Goal: Task Accomplishment & Management: Use online tool/utility

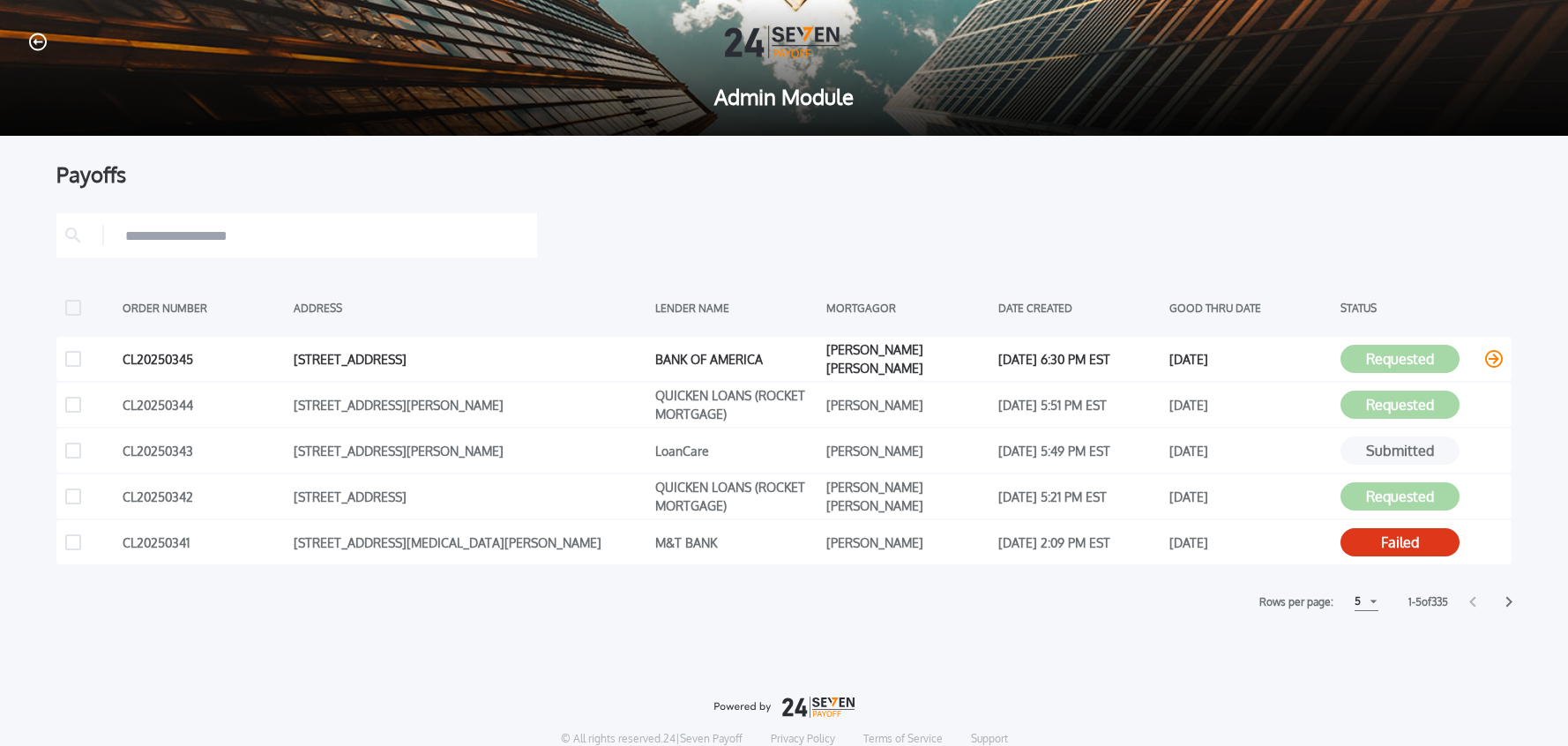
scroll to position [2, 0]
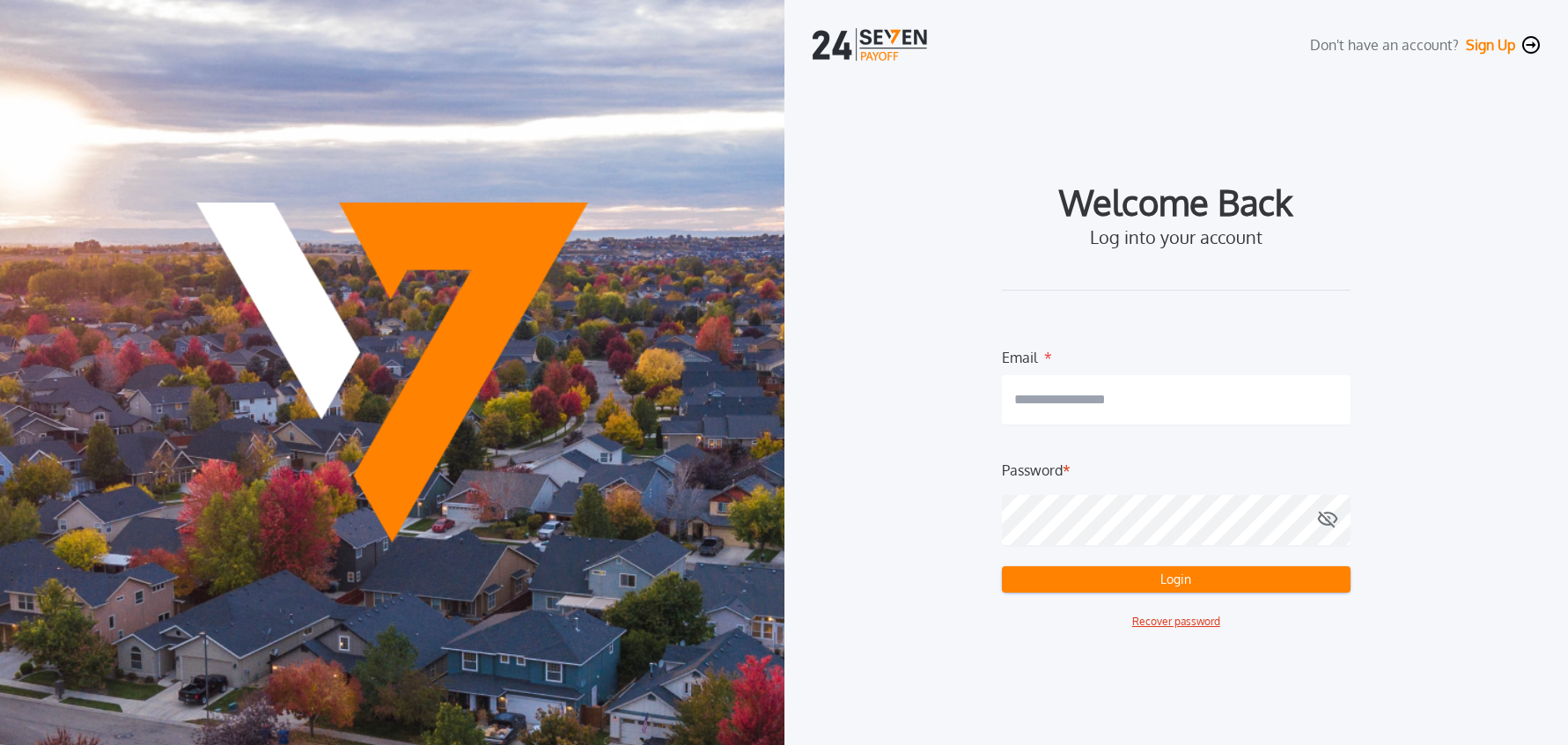
type input "**********"
drag, startPoint x: 1120, startPoint y: 594, endPoint x: 1121, endPoint y: 584, distance: 10.0
click at [1120, 594] on form "**********" at bounding box center [1176, 488] width 348 height 283
drag, startPoint x: 1121, startPoint y: 584, endPoint x: 1235, endPoint y: 589, distance: 114.1
click at [1121, 584] on button "Login" at bounding box center [1176, 578] width 348 height 26
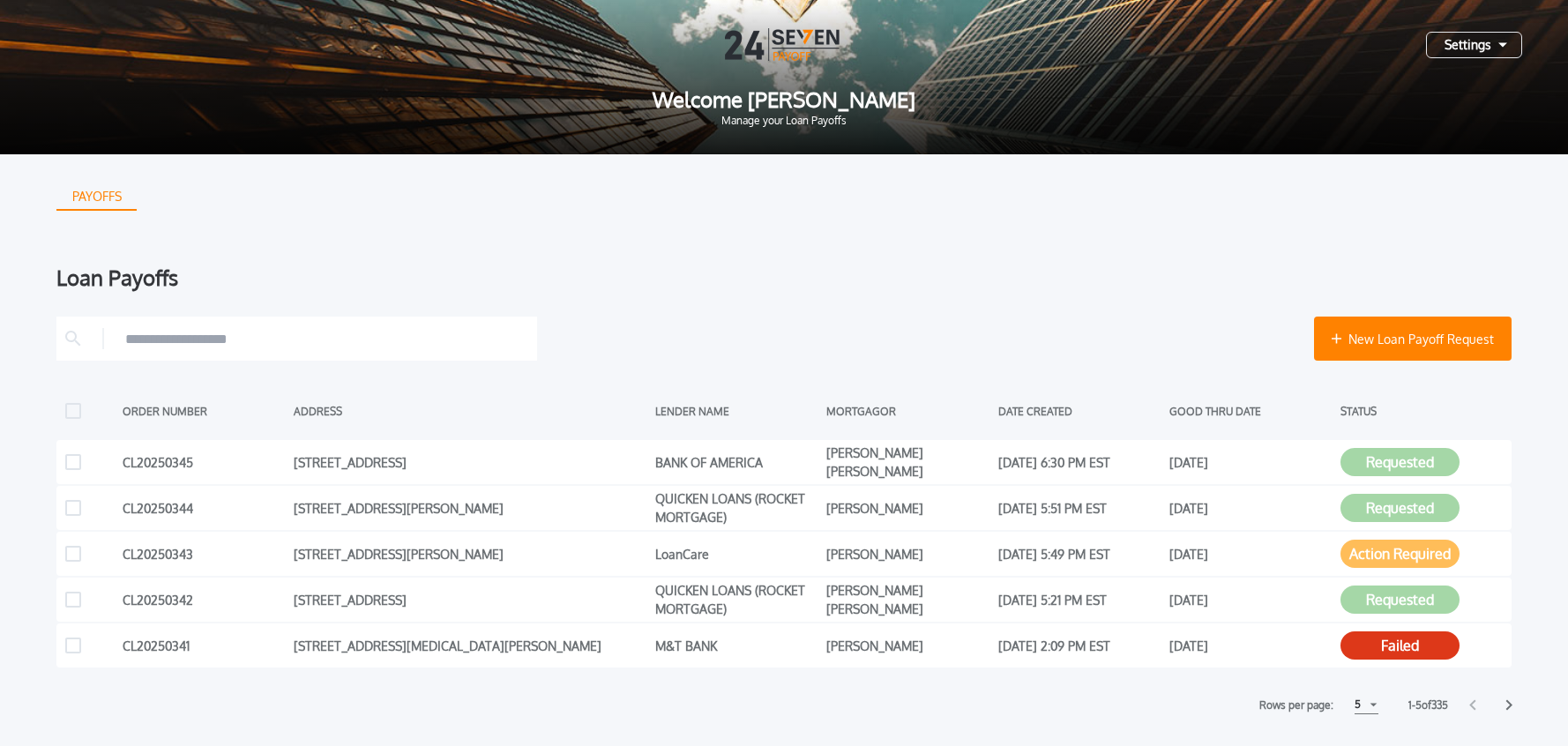
click at [1362, 709] on div "5" at bounding box center [1366, 705] width 24 height 18
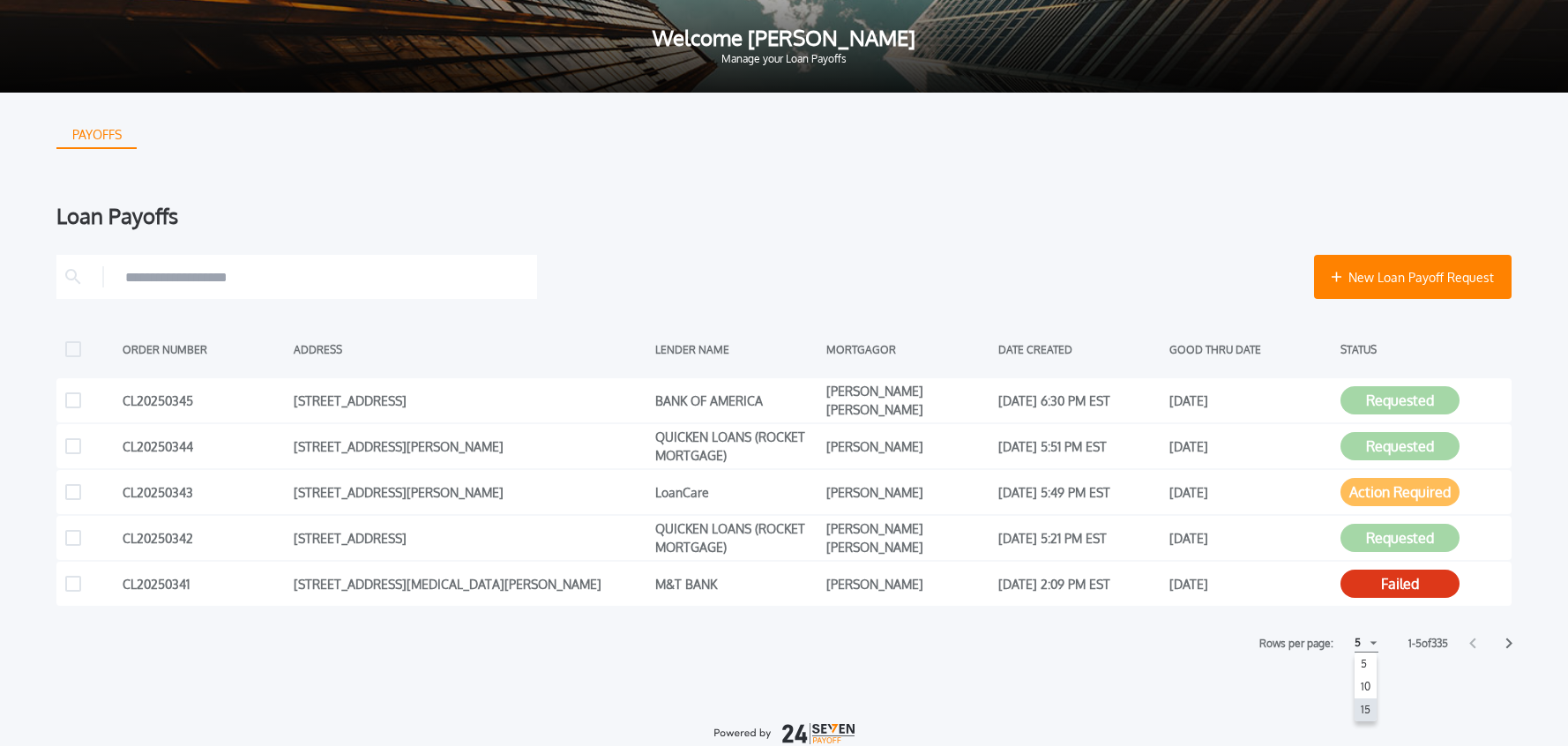
scroll to position [58, 0]
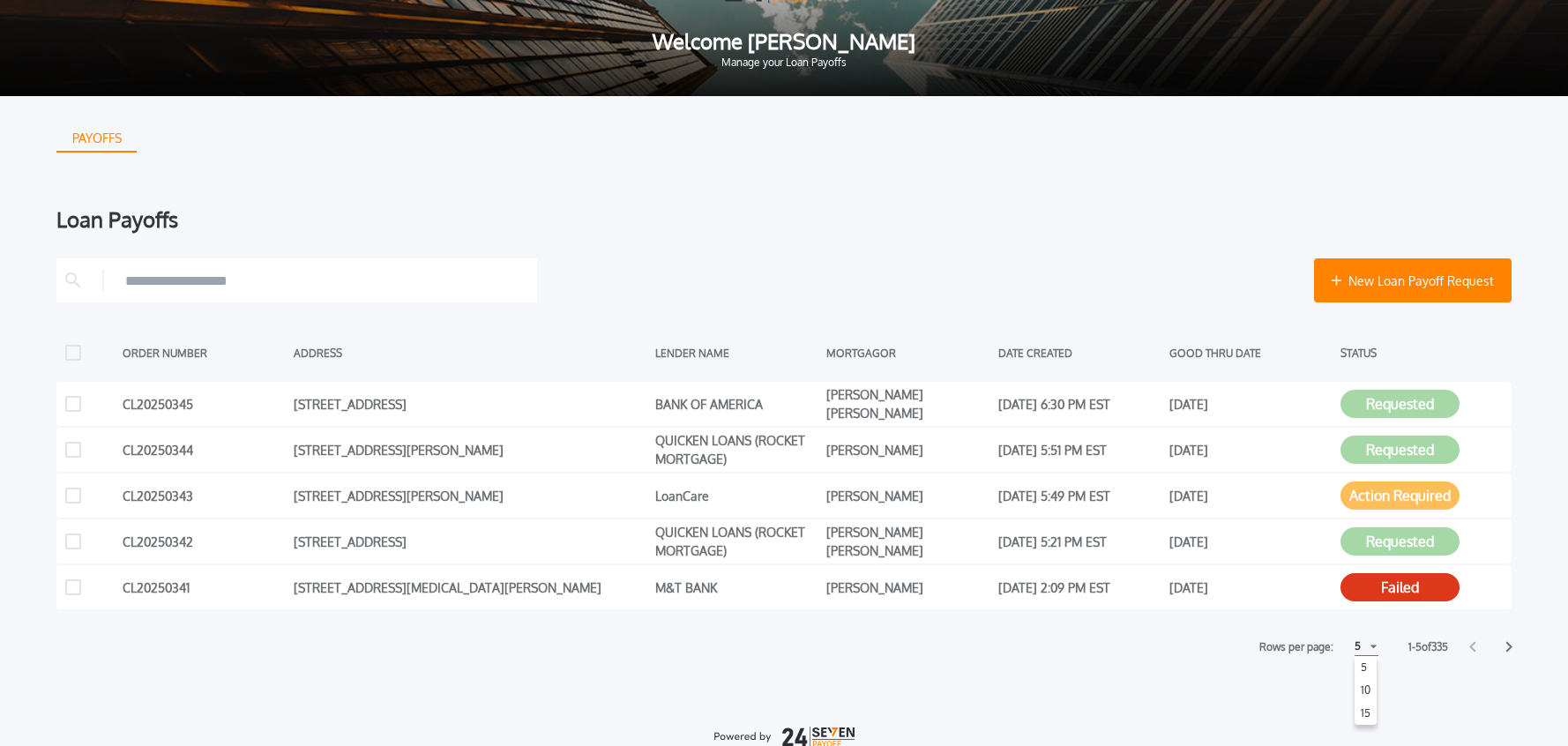
click at [1362, 708] on h1 "15" at bounding box center [1365, 713] width 16 height 21
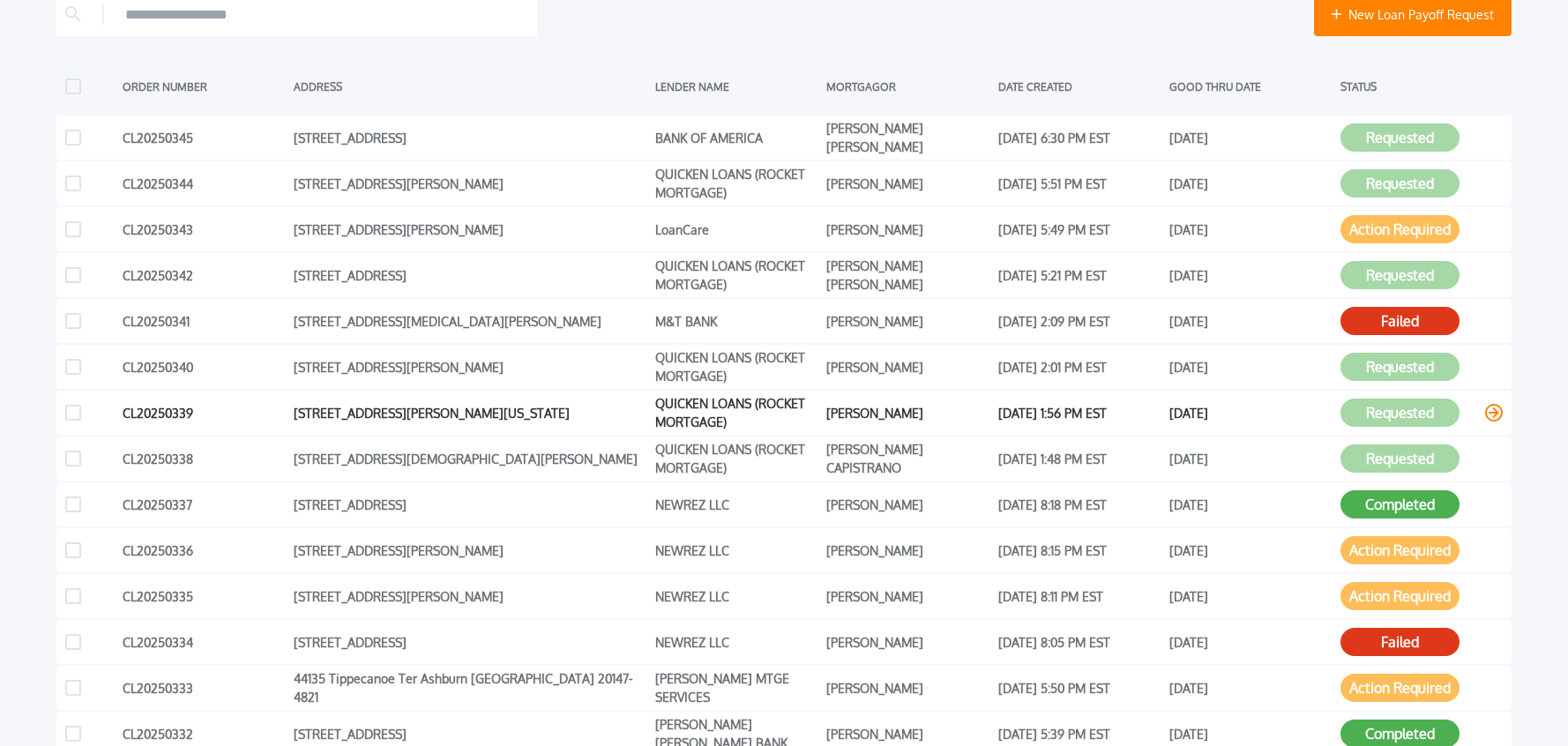
scroll to position [327, 0]
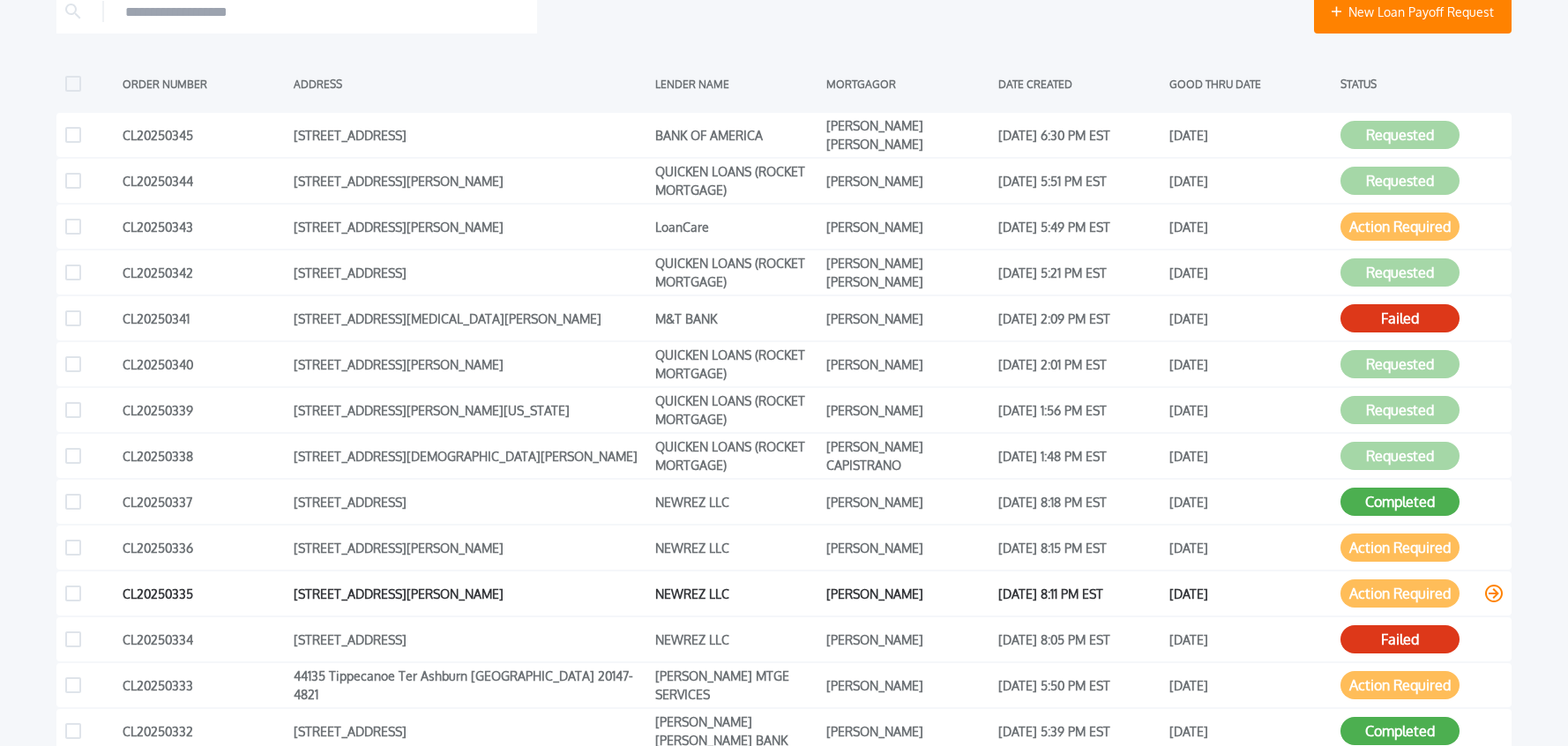
click at [1497, 596] on icon at bounding box center [1494, 594] width 17 height 17
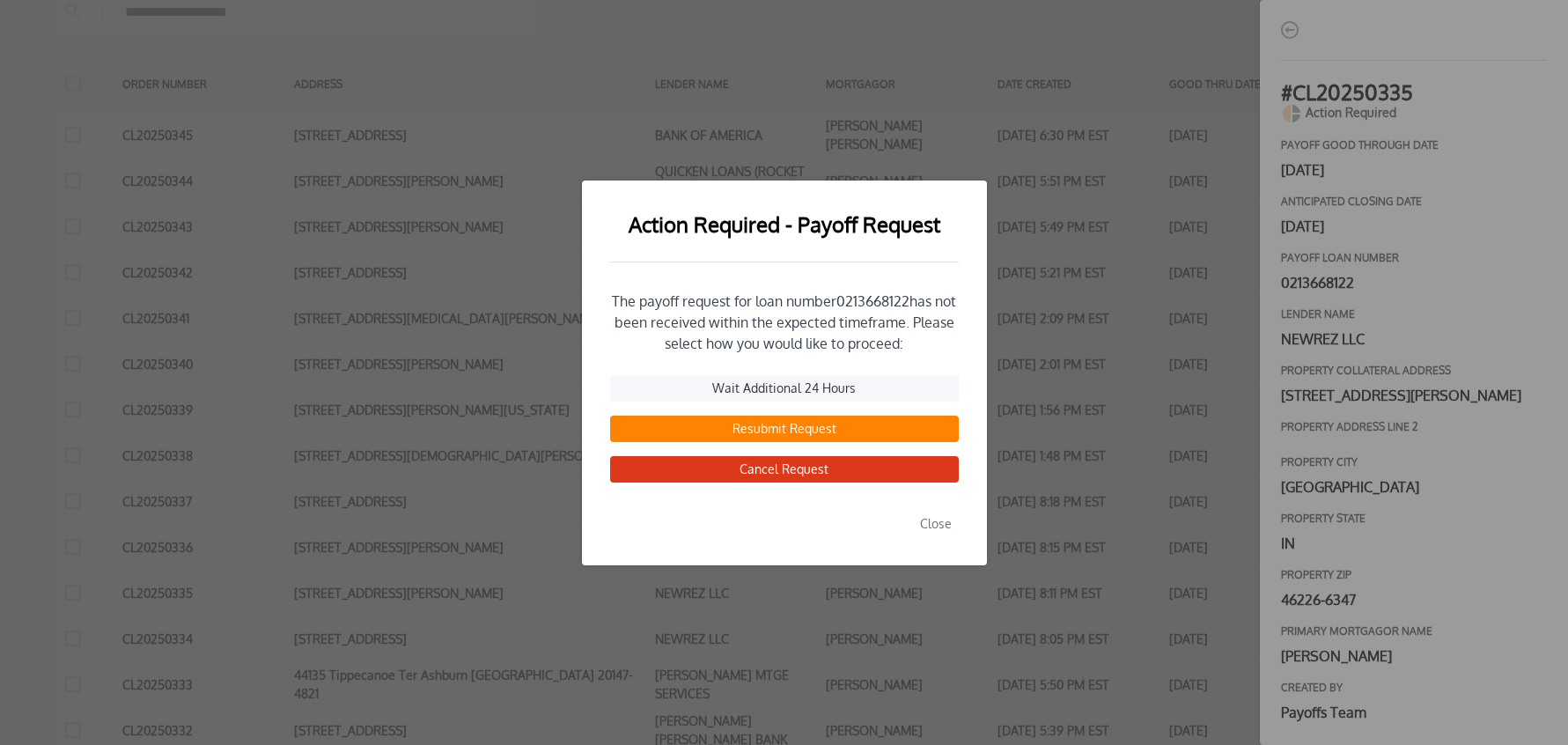
drag, startPoint x: 933, startPoint y: 523, endPoint x: 981, endPoint y: 505, distance: 51.3
click at [933, 523] on button "Close" at bounding box center [937, 524] width 46 height 26
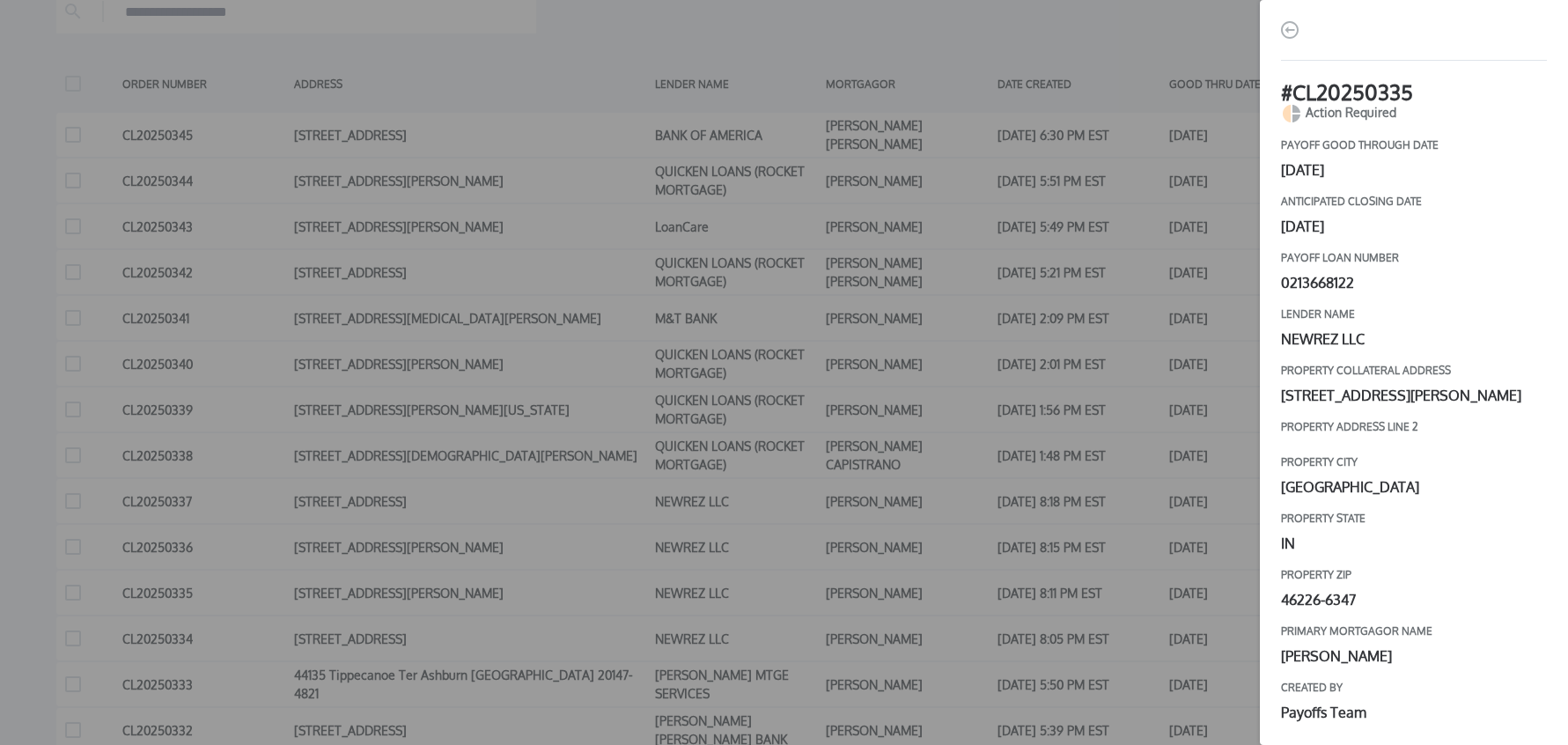
drag, startPoint x: 1288, startPoint y: 34, endPoint x: 1293, endPoint y: 109, distance: 75.2
click at [1288, 34] on img "button" at bounding box center [1290, 30] width 17 height 17
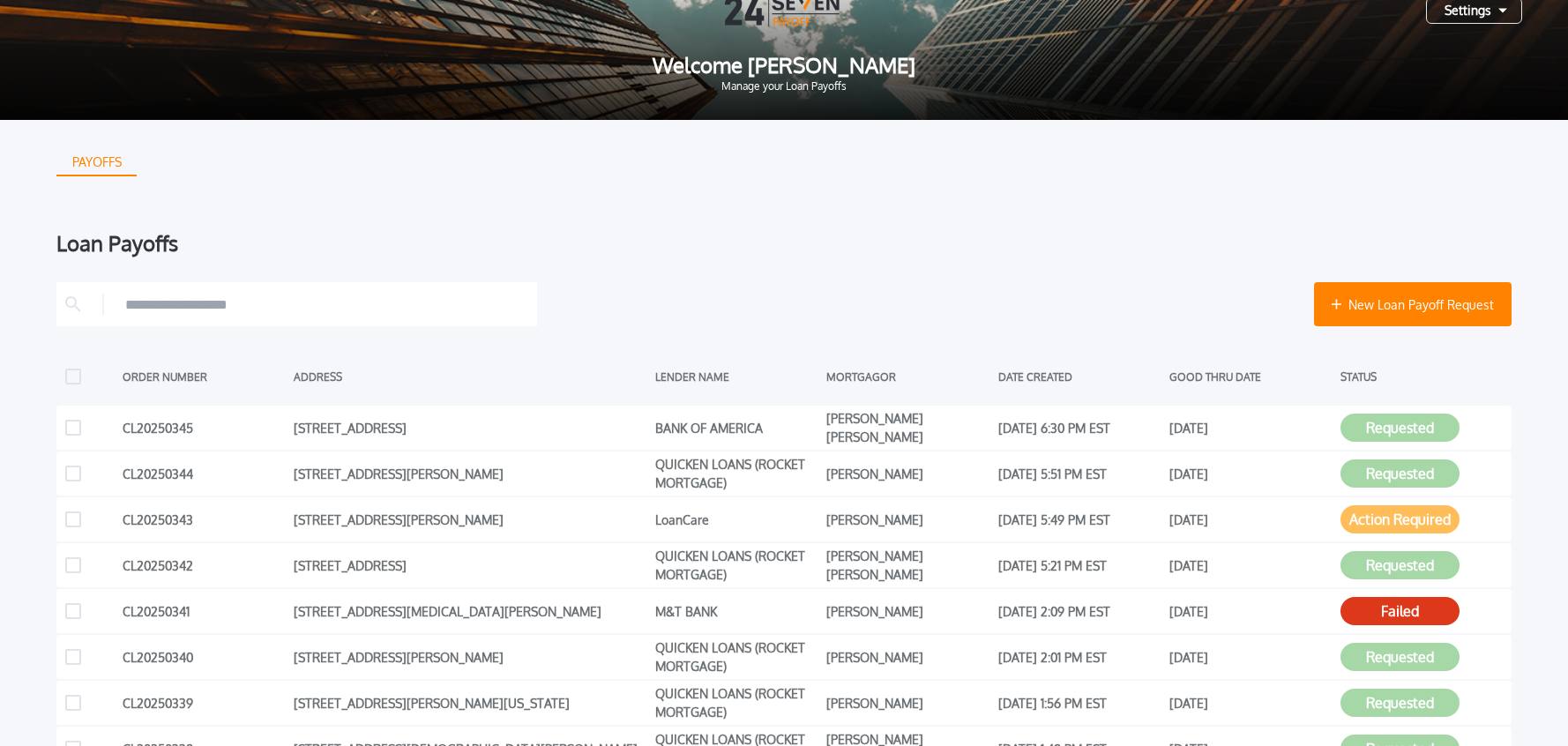
scroll to position [0, 0]
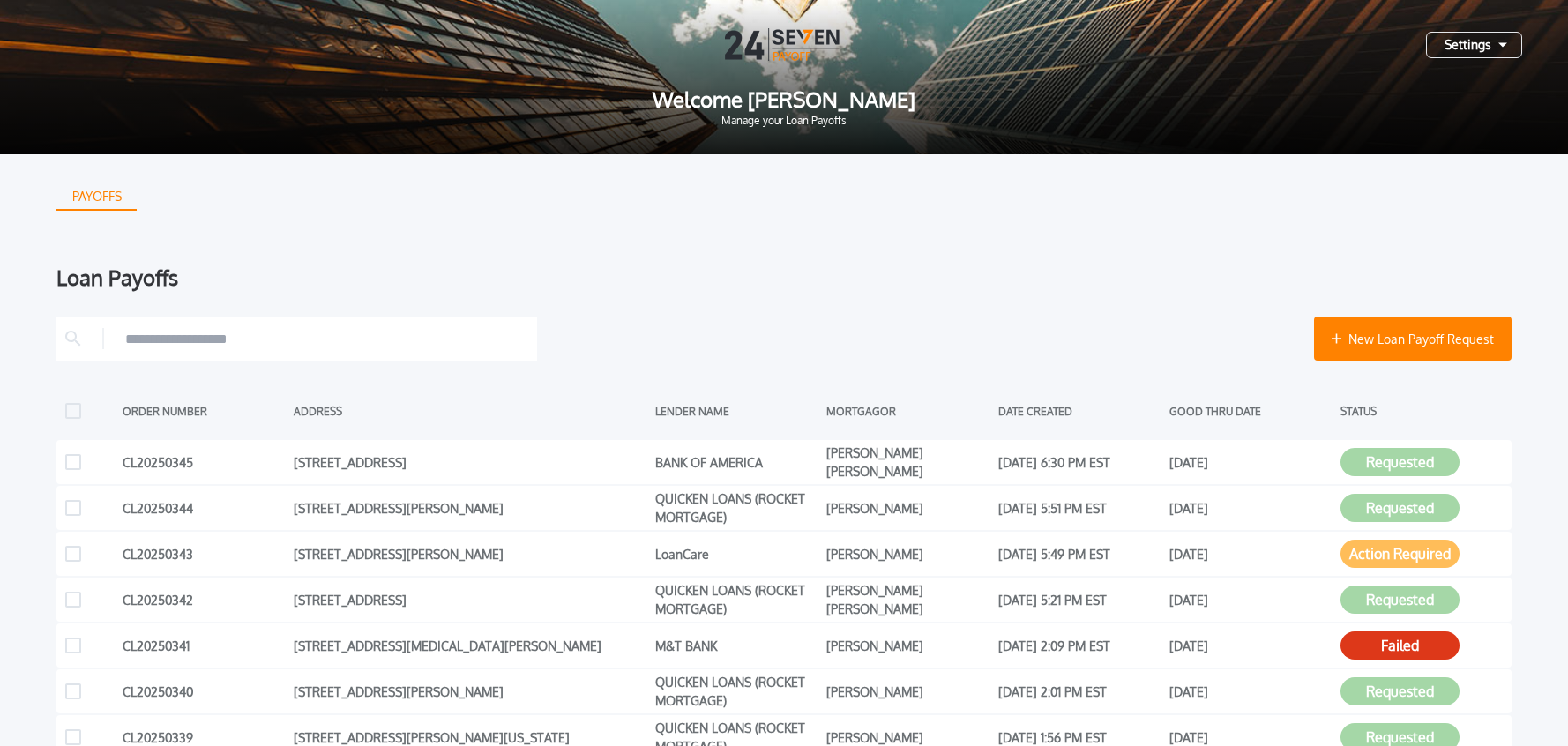
click at [1477, 40] on div "Settings" at bounding box center [1474, 44] width 96 height 26
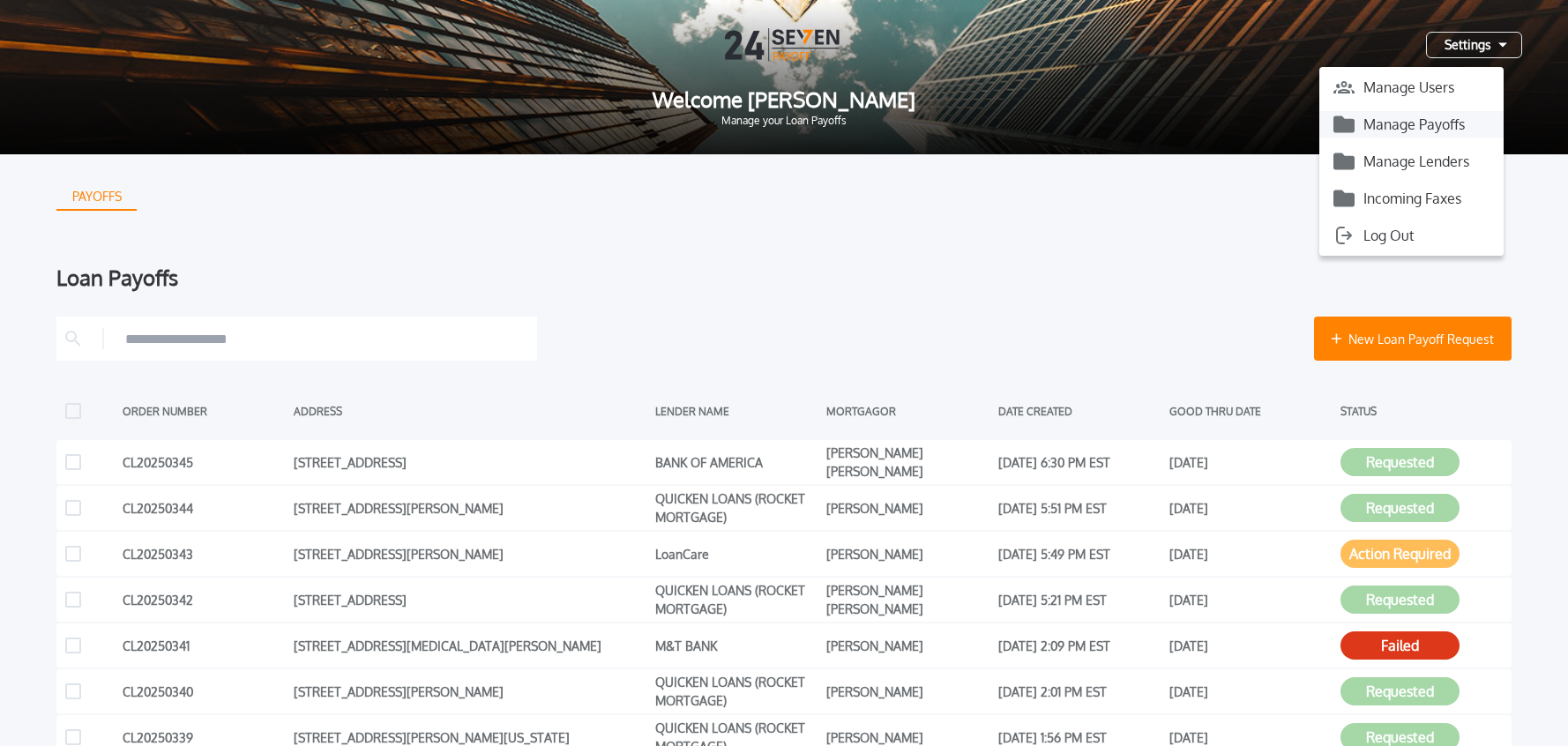
click at [1418, 129] on button "Manage Payoffs" at bounding box center [1411, 123] width 184 height 26
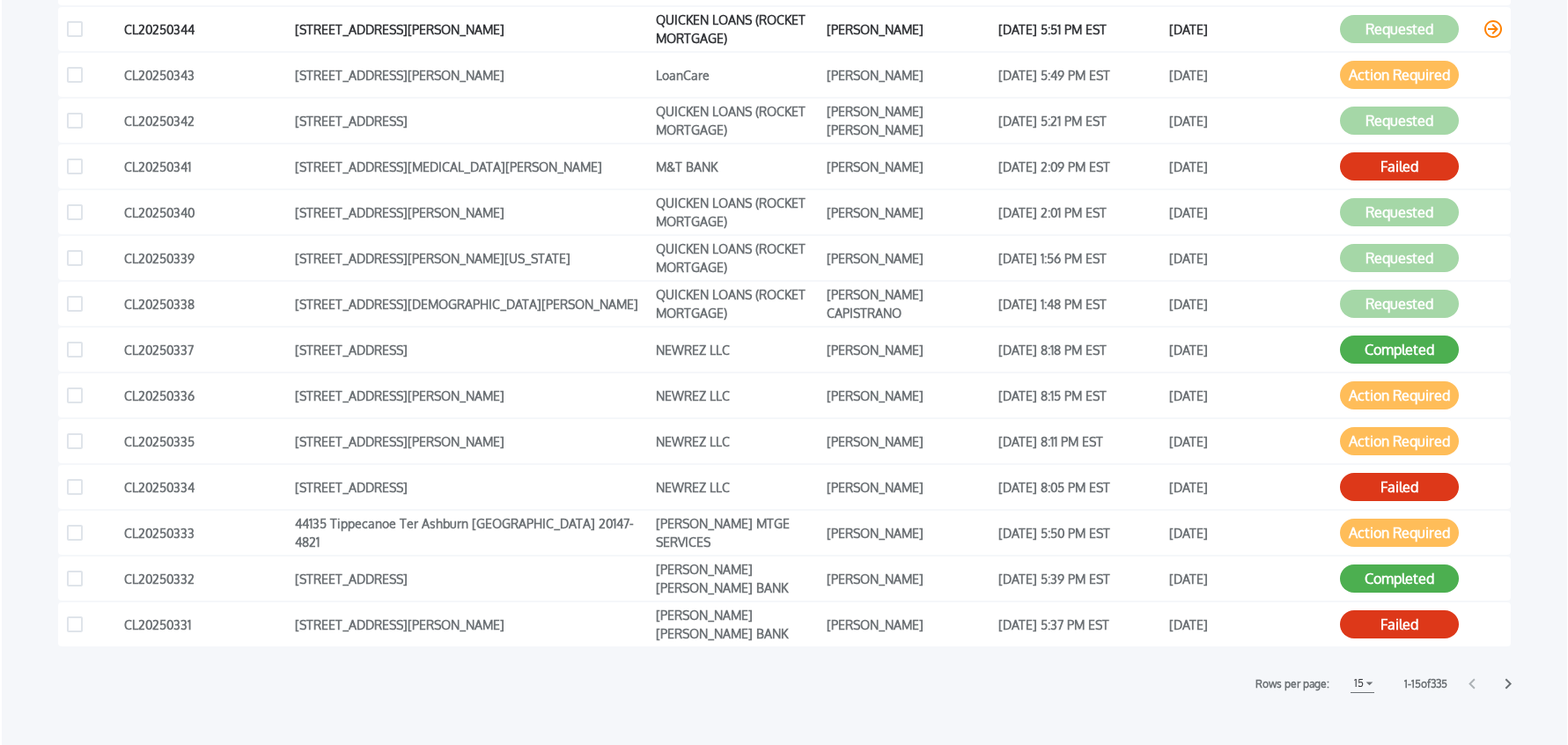
scroll to position [388, 0]
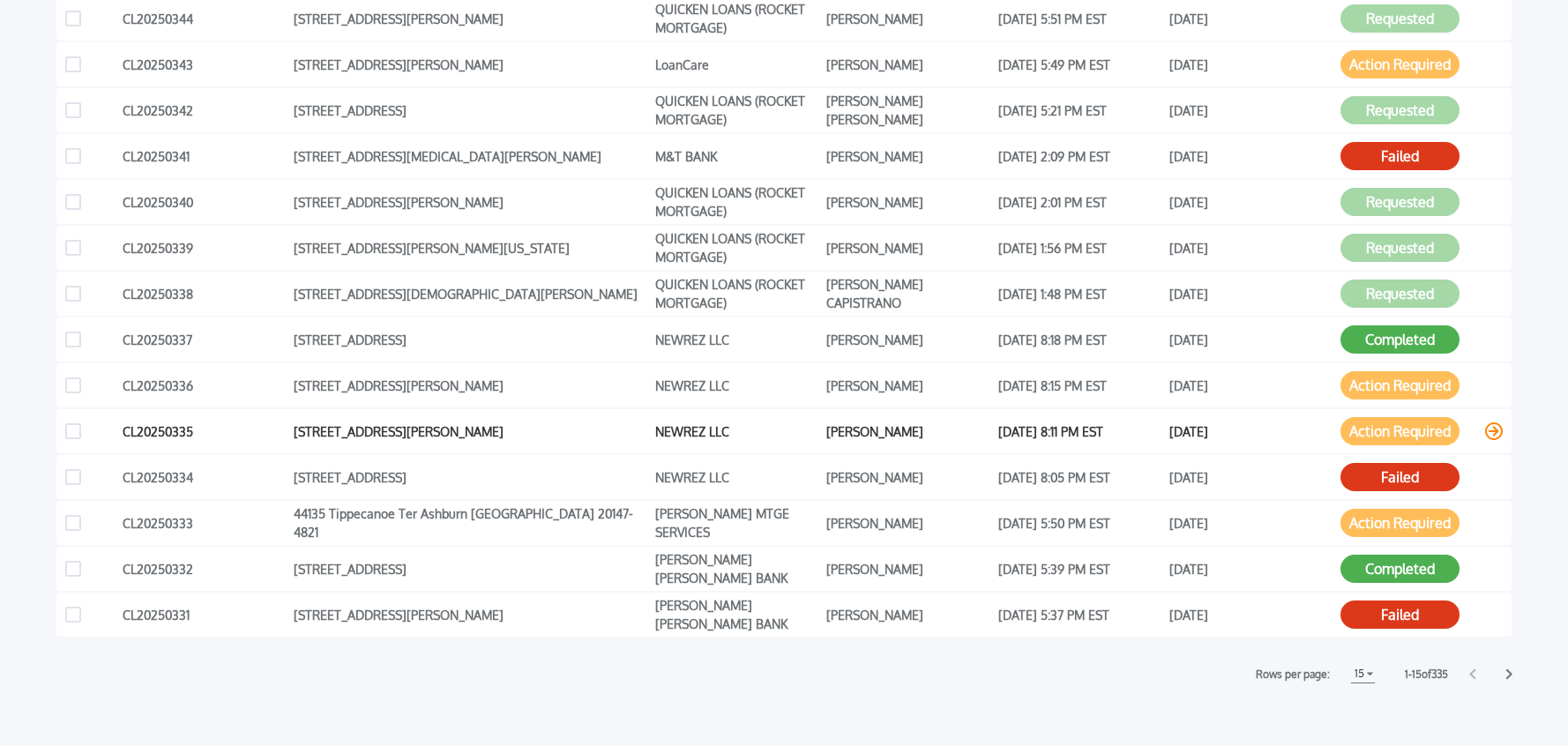
click at [1499, 431] on icon at bounding box center [1494, 431] width 17 height 17
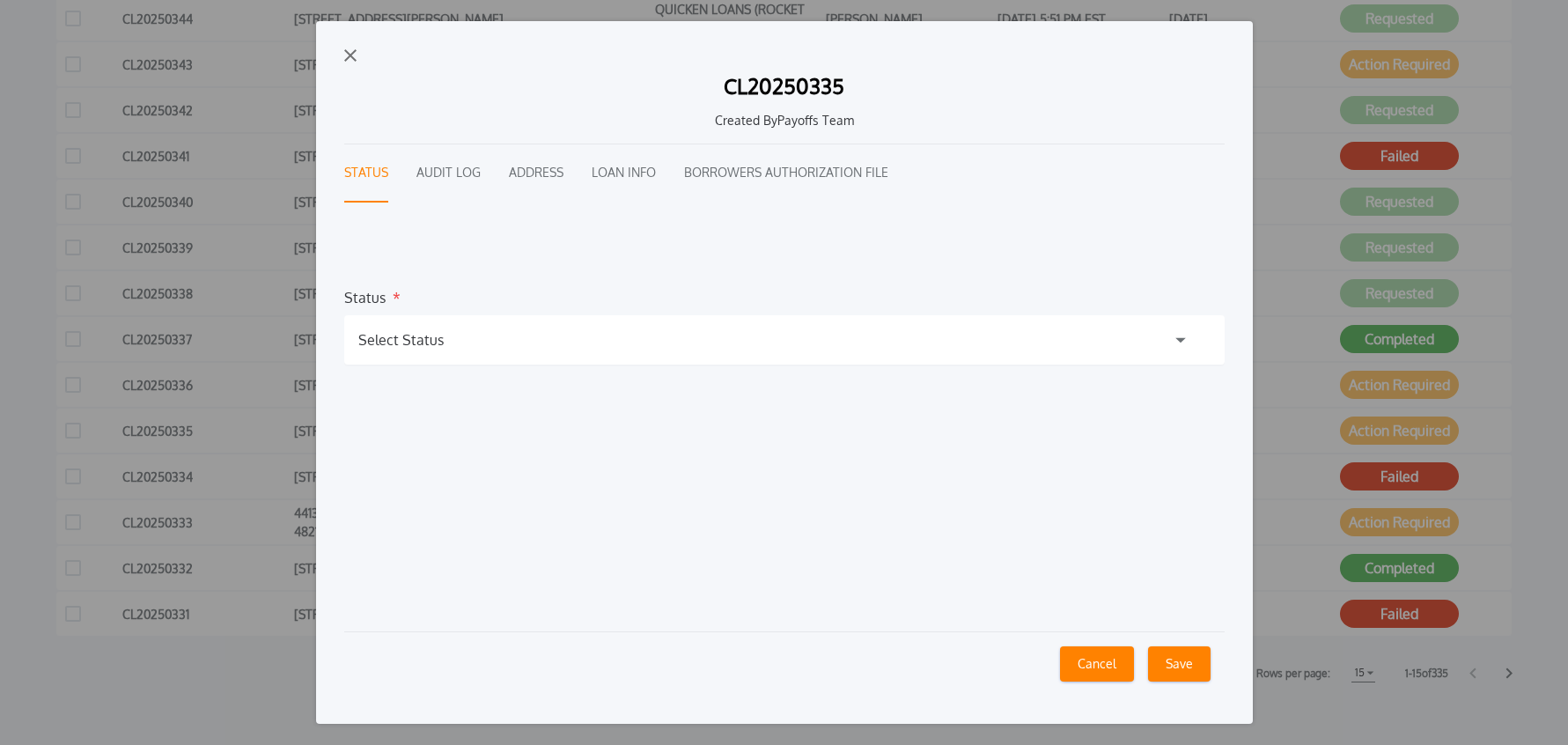
click at [456, 347] on div "Select Status" at bounding box center [784, 340] width 881 height 49
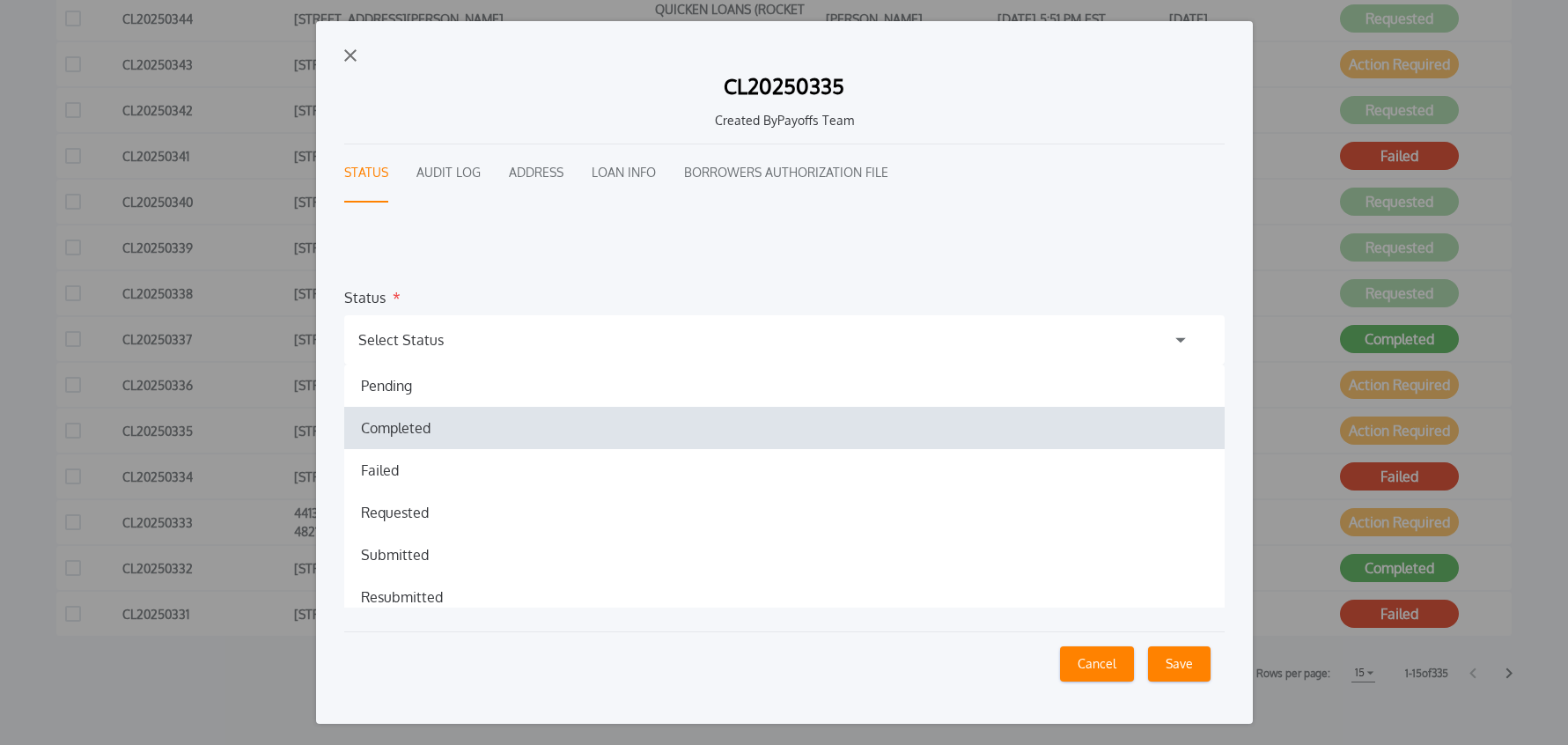
click at [397, 425] on h1 "Completed" at bounding box center [396, 428] width 98 height 21
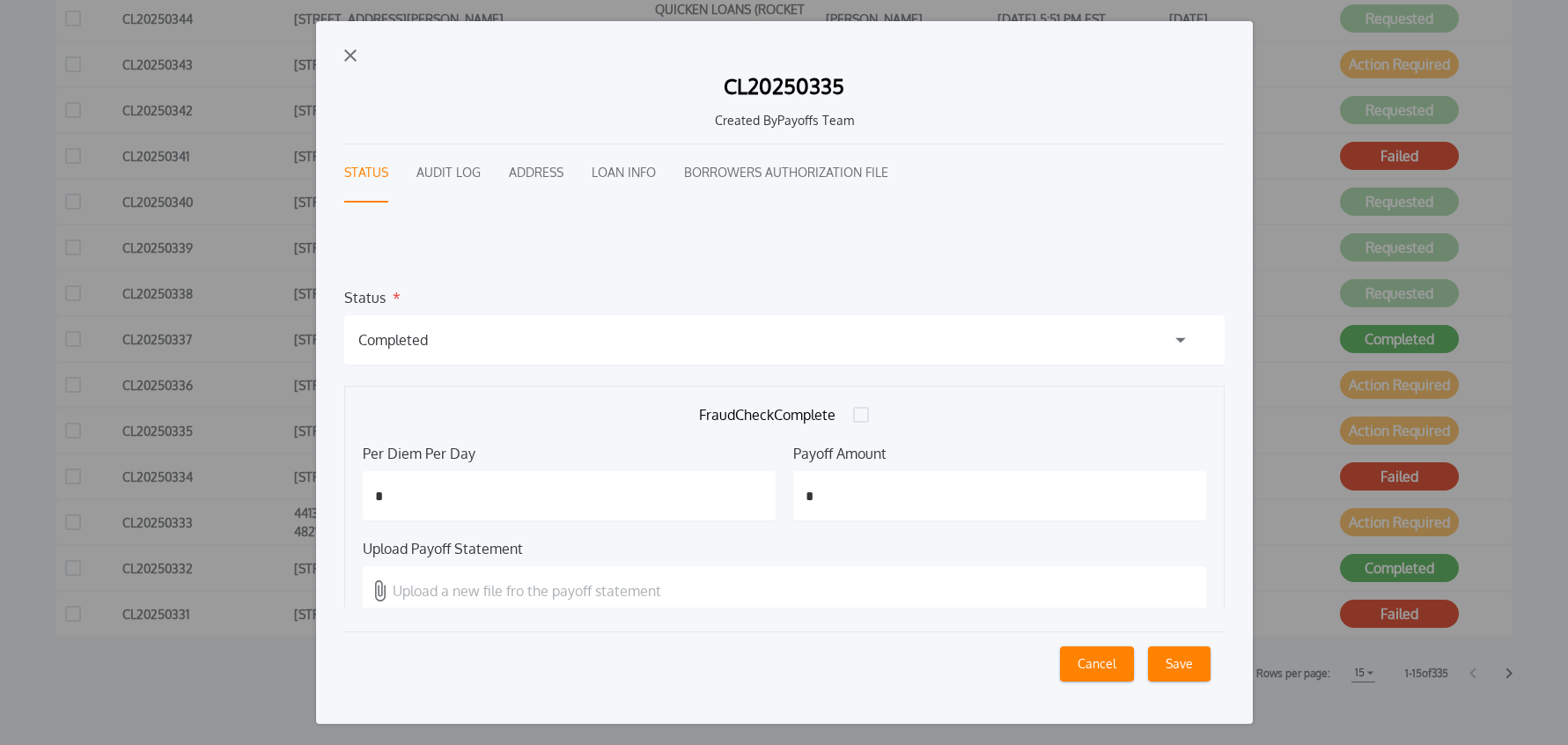
click at [504, 504] on input "*" at bounding box center [569, 495] width 413 height 49
type input "*****"
type input "*********"
click at [408, 578] on label "Upload a new file fro the payoff statement" at bounding box center [784, 590] width 843 height 49
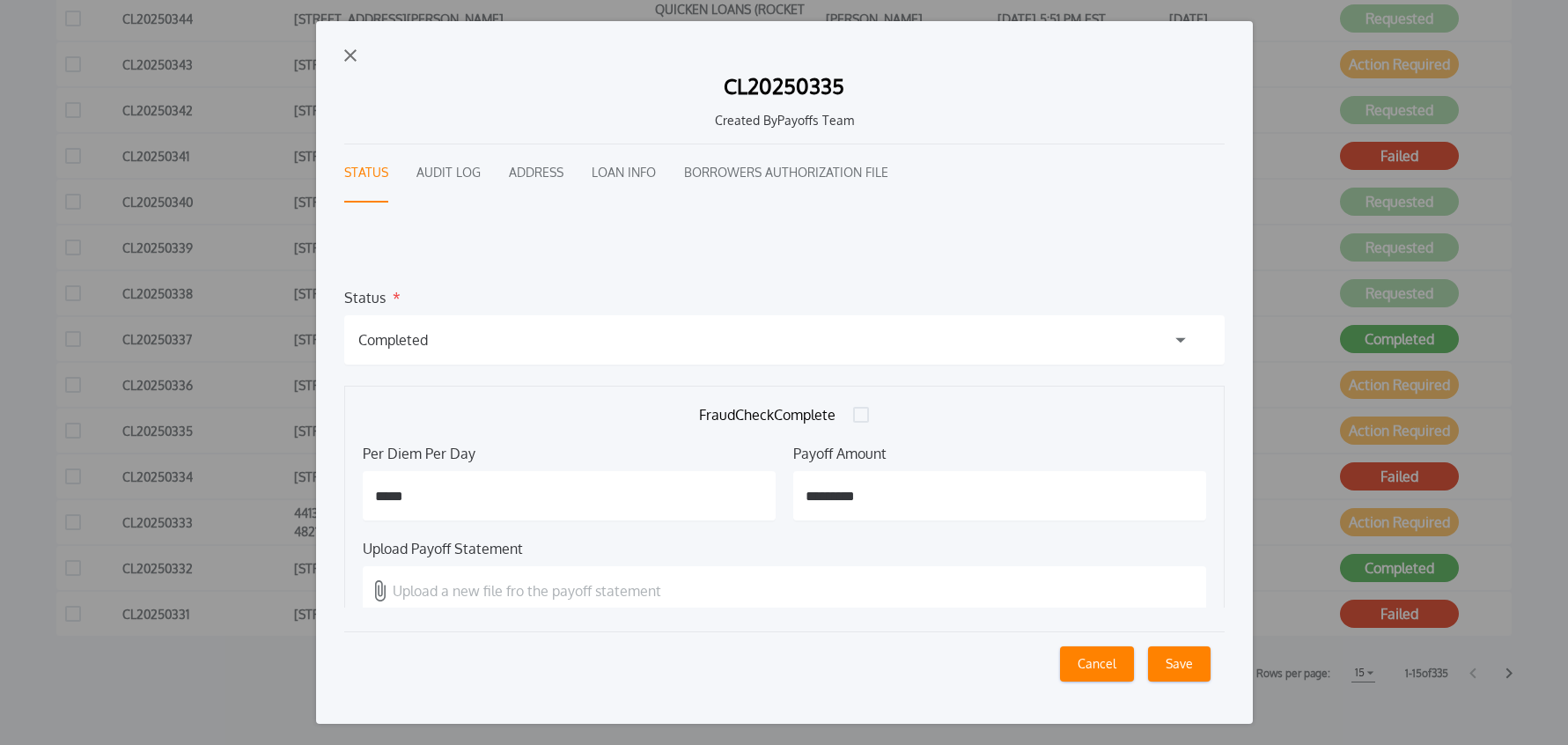
click at [0, 0] on input "Upload a new file fro the payoff statement" at bounding box center [0, 0] width 0 height 0
click at [868, 613] on div "CL20250335 Created By Payoffs Team Status Audit Log Address Loan Info Borrowers…" at bounding box center [784, 378] width 881 height 633
drag, startPoint x: 1178, startPoint y: 664, endPoint x: 1196, endPoint y: 667, distance: 18.2
click at [1178, 664] on button "Save" at bounding box center [1179, 664] width 63 height 36
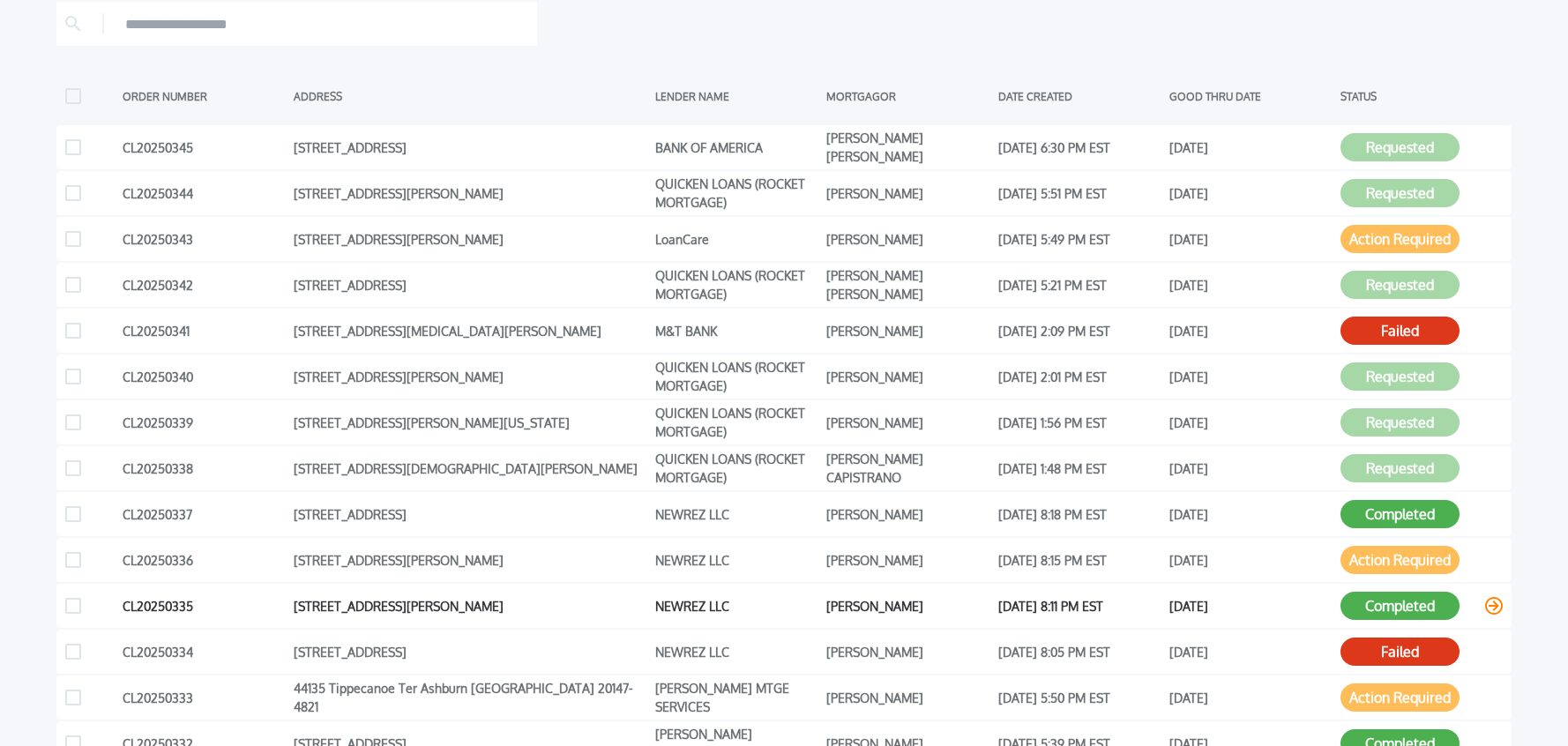
scroll to position [0, 0]
